Goal: Find specific page/section: Find specific page/section

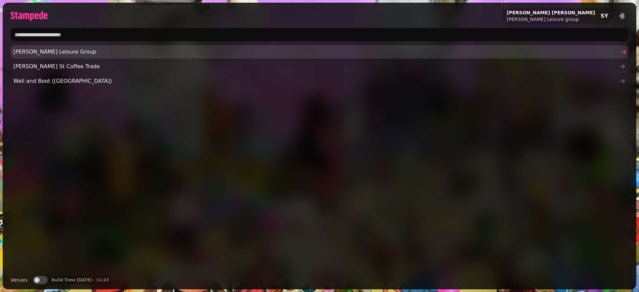
click at [54, 49] on span "[PERSON_NAME] Leisure Group" at bounding box center [316, 52] width 606 height 8
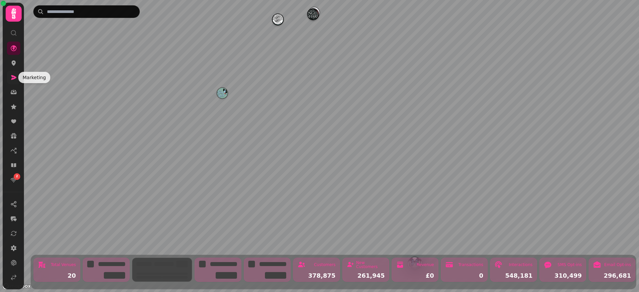
click at [14, 75] on icon at bounding box center [13, 77] width 7 height 7
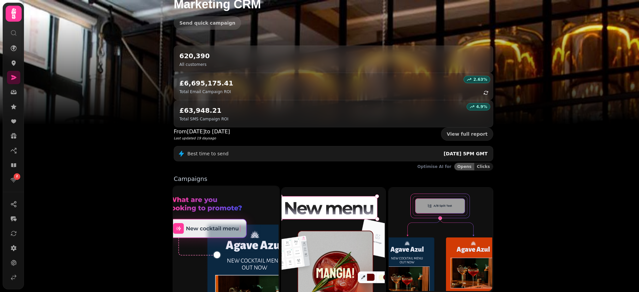
scroll to position [50, 0]
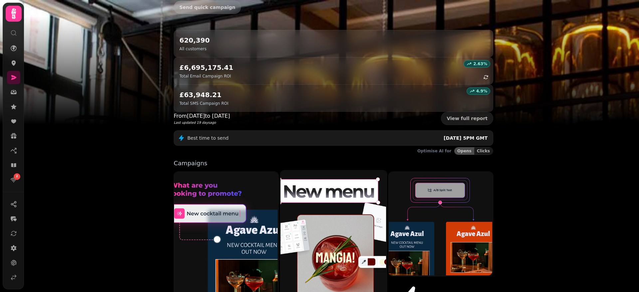
click at [316, 178] on img at bounding box center [333, 236] width 106 height 132
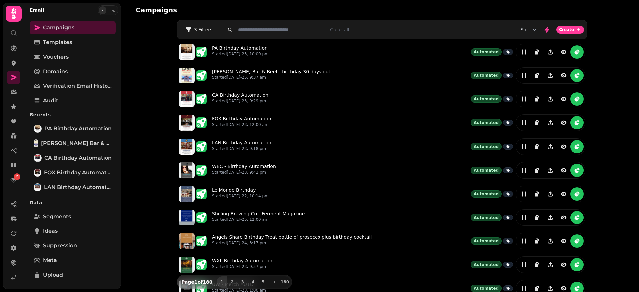
click at [103, 11] on button "button" at bounding box center [103, 10] width 8 height 8
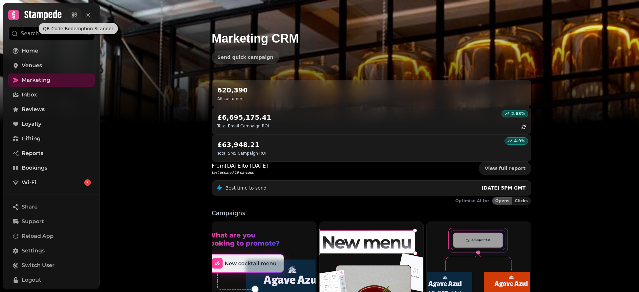
click at [74, 15] on icon at bounding box center [74, 15] width 7 height 7
